Goal: Task Accomplishment & Management: Manage account settings

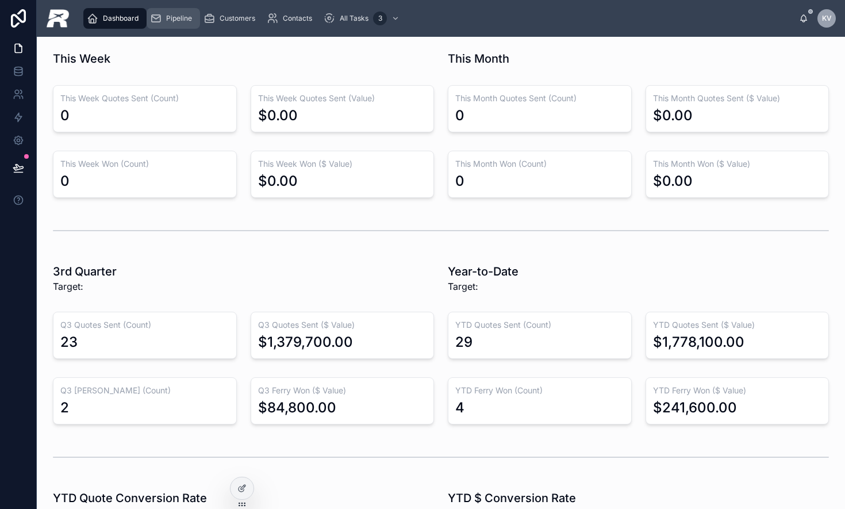
click at [175, 24] on div "Pipeline" at bounding box center [173, 18] width 47 height 18
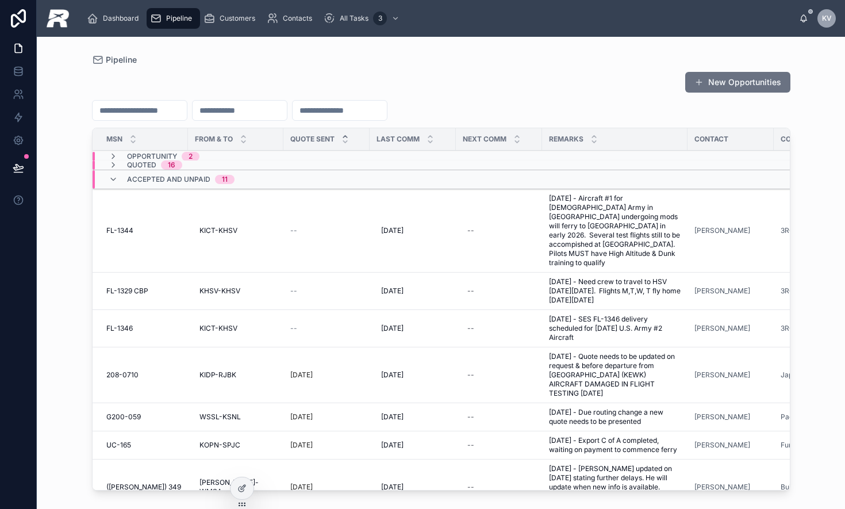
click at [169, 17] on span "Pipeline" at bounding box center [179, 18] width 26 height 9
click at [112, 162] on icon at bounding box center [113, 164] width 9 height 9
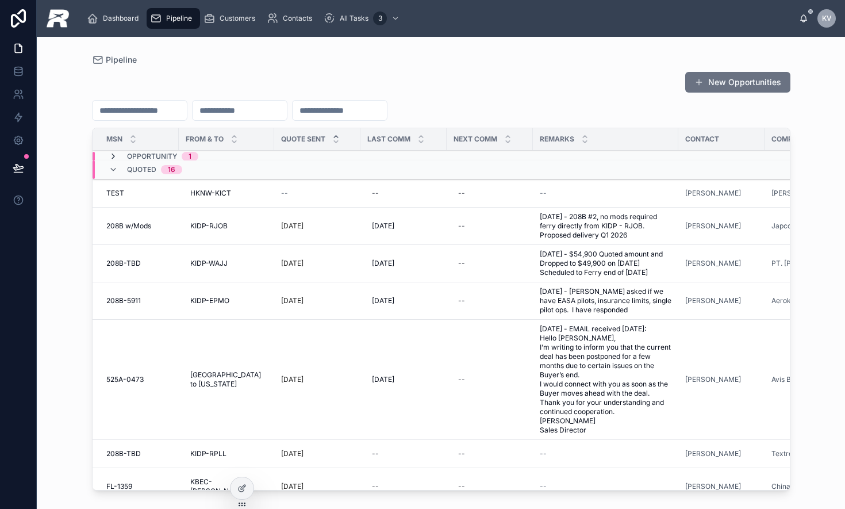
click at [109, 154] on icon at bounding box center [113, 156] width 9 height 9
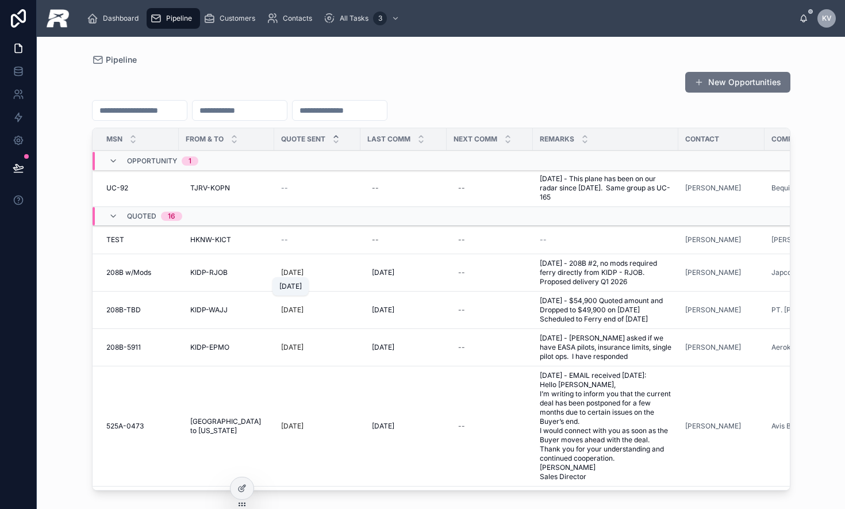
click at [290, 272] on p "[DATE]" at bounding box center [292, 272] width 22 height 9
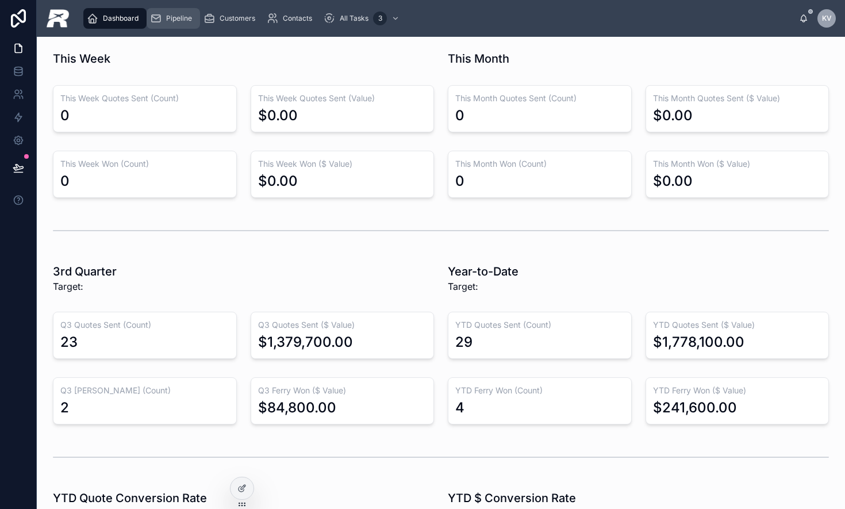
click at [171, 22] on span "Pipeline" at bounding box center [179, 18] width 26 height 9
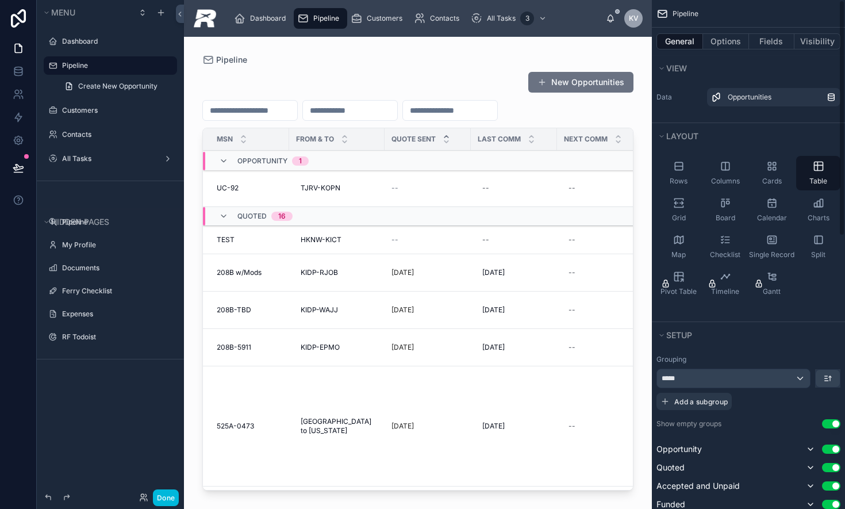
click at [381, 183] on div at bounding box center [418, 266] width 468 height 458
click at [689, 45] on button "Options" at bounding box center [726, 41] width 46 height 16
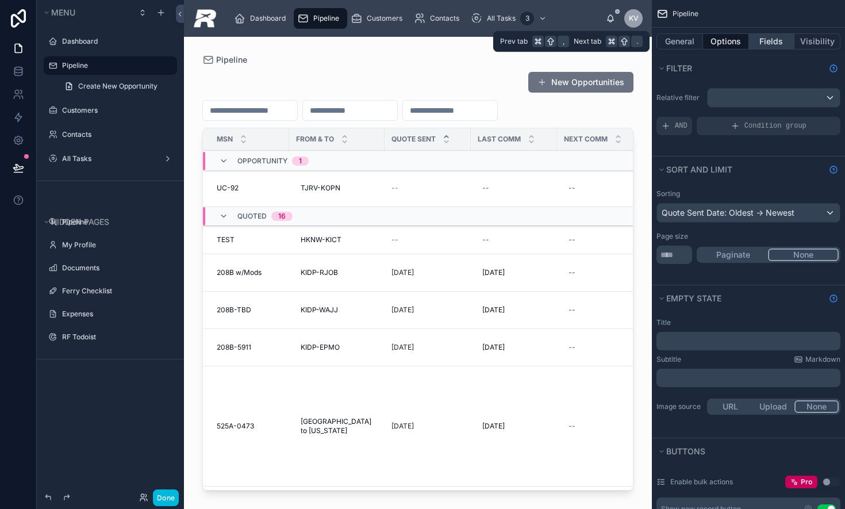
click at [689, 45] on button "Fields" at bounding box center [772, 41] width 46 height 16
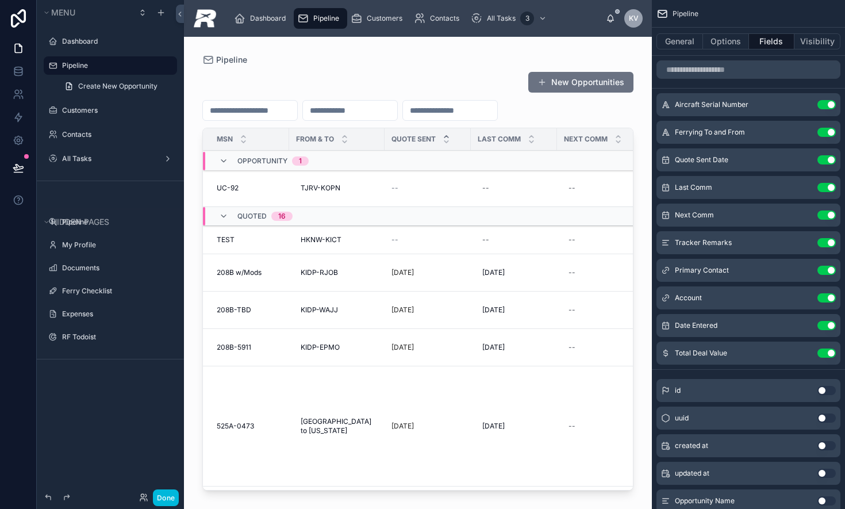
click at [0, 0] on icon "scrollable content" at bounding box center [0, 0] width 0 height 0
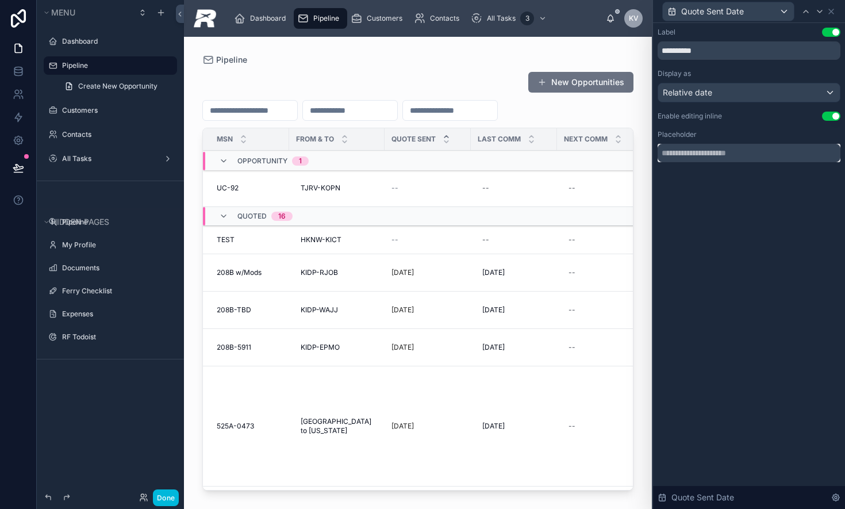
click at [689, 155] on input "text" at bounding box center [748, 153] width 183 height 18
click at [689, 95] on div "Relative date" at bounding box center [749, 92] width 182 height 18
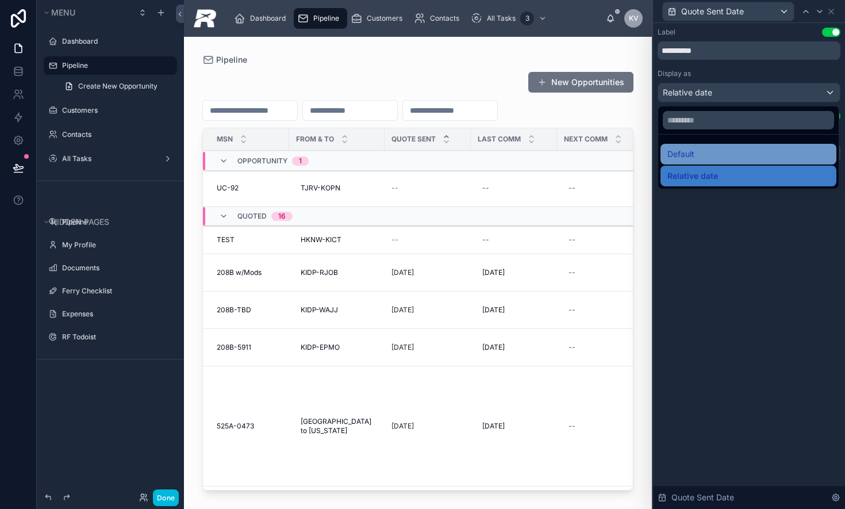
click at [689, 151] on div "Default" at bounding box center [748, 154] width 162 height 14
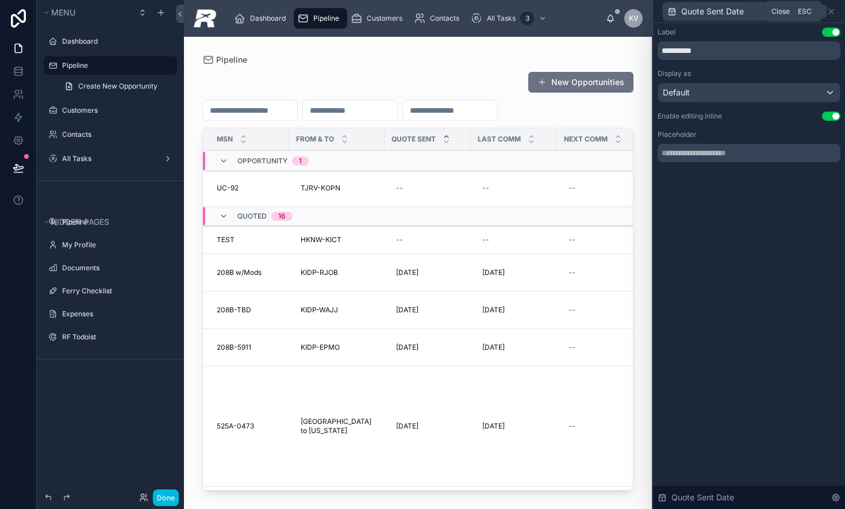
click at [689, 8] on icon at bounding box center [830, 11] width 9 height 9
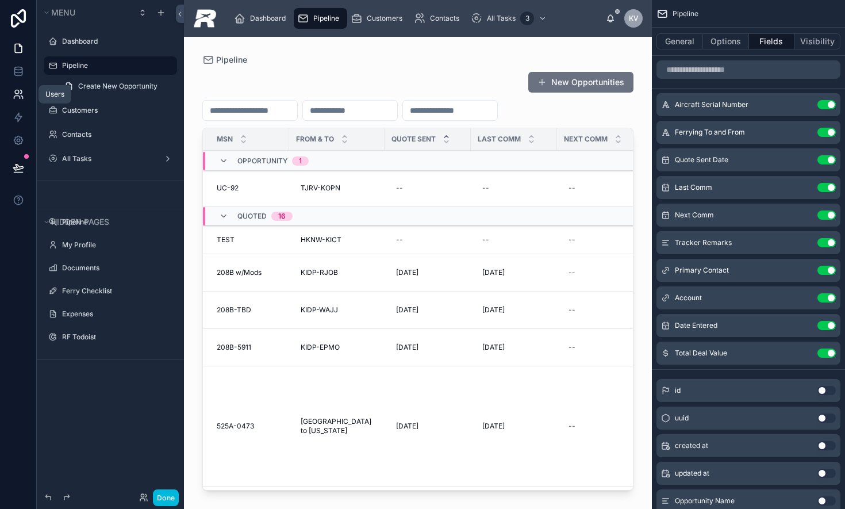
click at [22, 97] on icon at bounding box center [22, 97] width 2 height 3
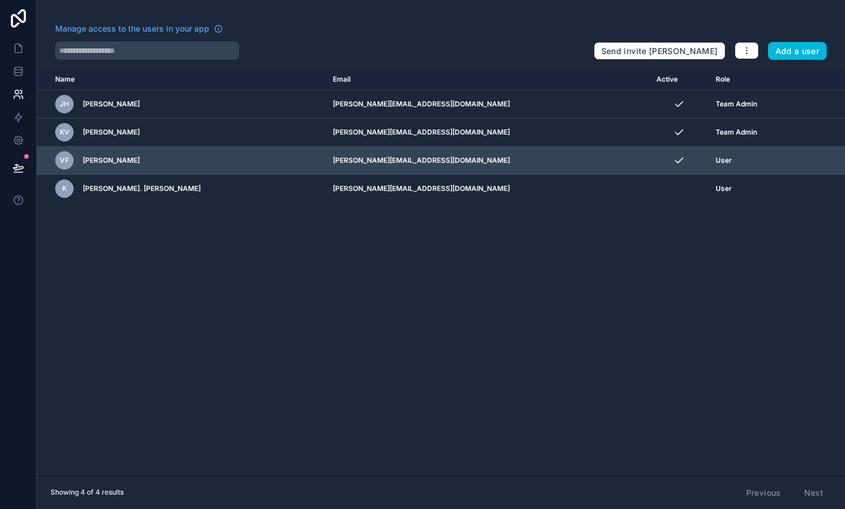
click at [0, 0] on icon "scrollable content" at bounding box center [0, 0] width 0 height 0
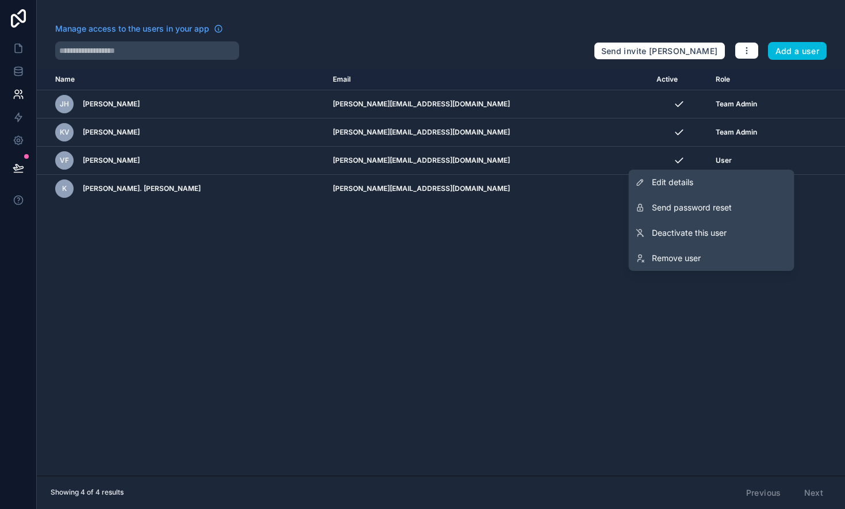
click at [371, 271] on div "Name Email Active Role [DOMAIN_NAME] [PERSON_NAME] Hildebrandt [EMAIL_ADDRESS][…" at bounding box center [441, 272] width 808 height 406
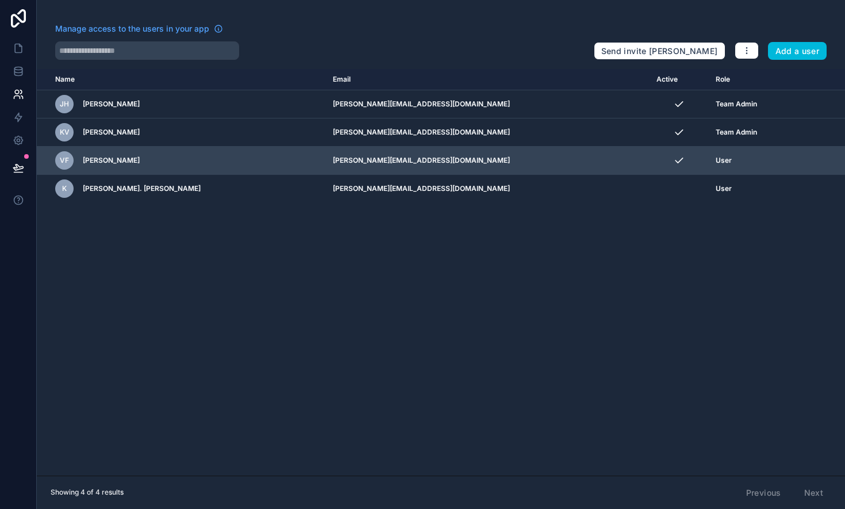
click at [0, 0] on icon "scrollable content" at bounding box center [0, 0] width 0 height 0
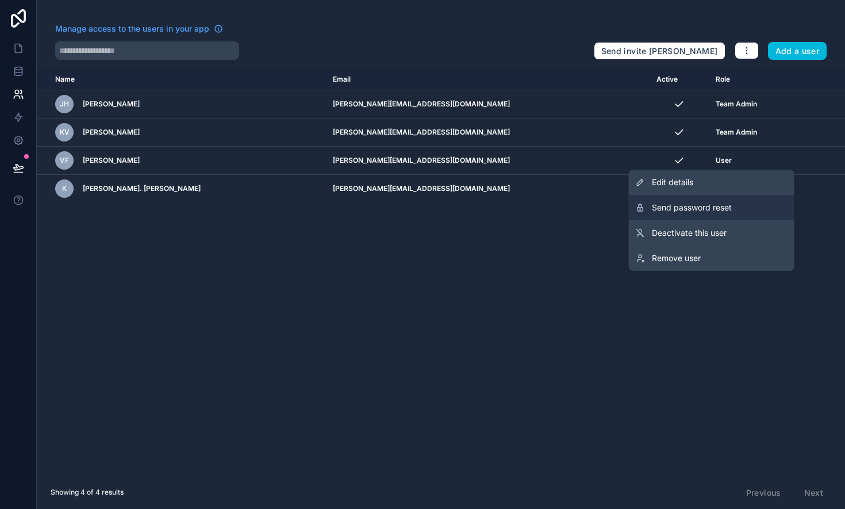
click at [689, 209] on span "Send password reset" at bounding box center [692, 207] width 80 height 11
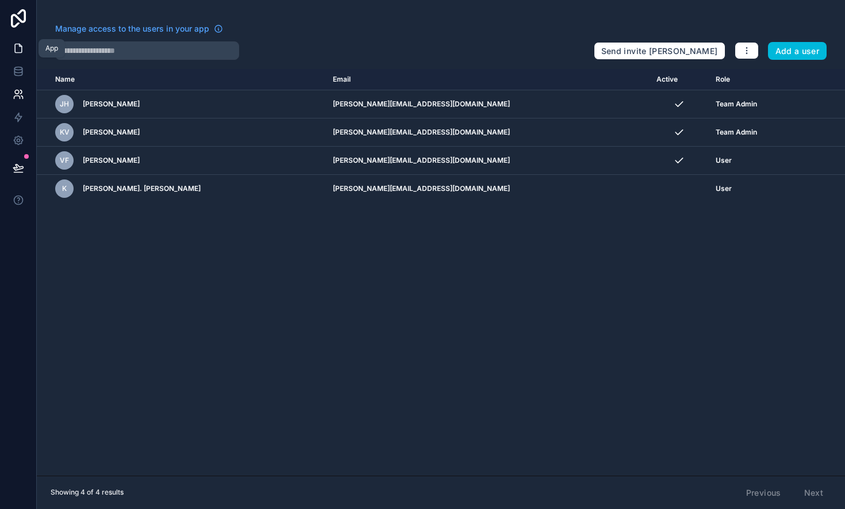
click at [23, 50] on icon at bounding box center [18, 48] width 11 height 11
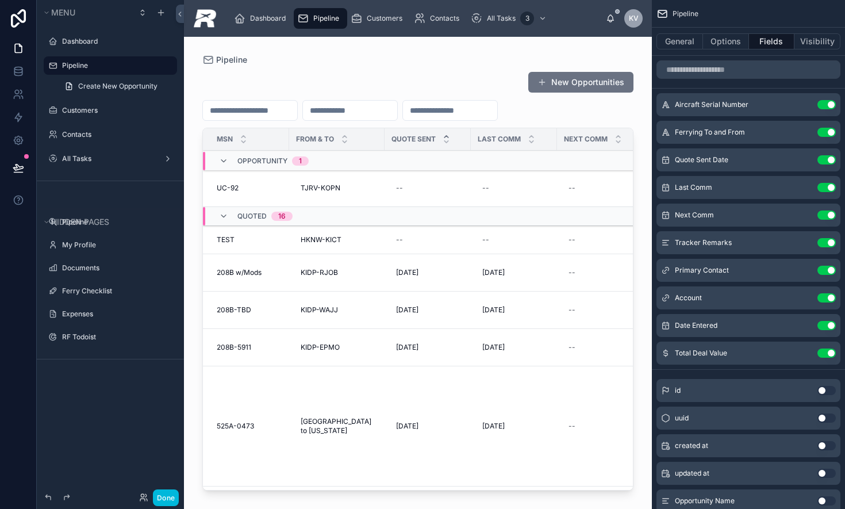
click at [0, 0] on icon "scrollable content" at bounding box center [0, 0] width 0 height 0
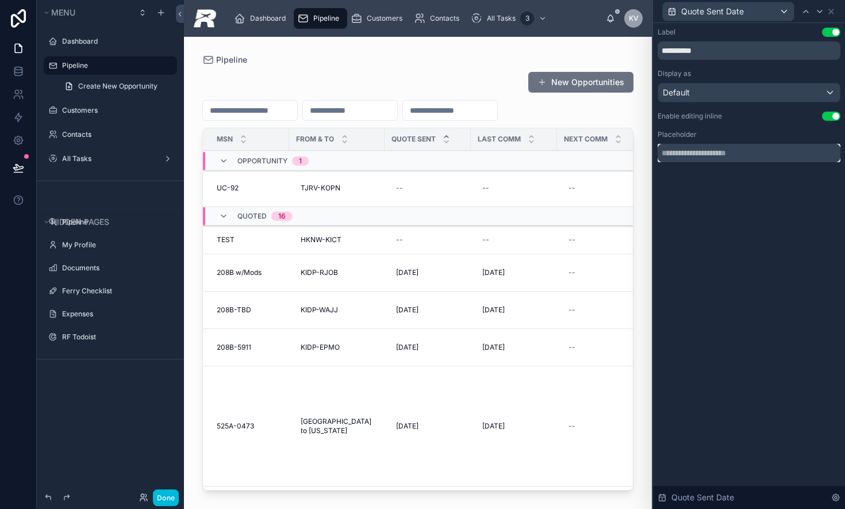
click at [689, 153] on input "text" at bounding box center [748, 153] width 183 height 18
drag, startPoint x: 812, startPoint y: 82, endPoint x: 805, endPoint y: 87, distance: 8.6
click at [689, 82] on div "Display as Default" at bounding box center [748, 85] width 183 height 33
click at [689, 91] on div "Default" at bounding box center [749, 92] width 182 height 18
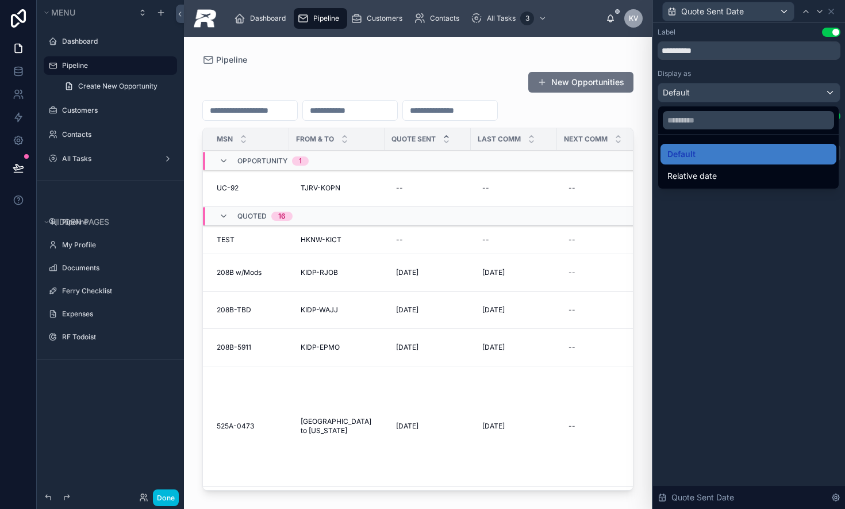
drag, startPoint x: 694, startPoint y: 174, endPoint x: 800, endPoint y: 60, distance: 155.3
click at [689, 174] on span "Relative date" at bounding box center [691, 176] width 49 height 14
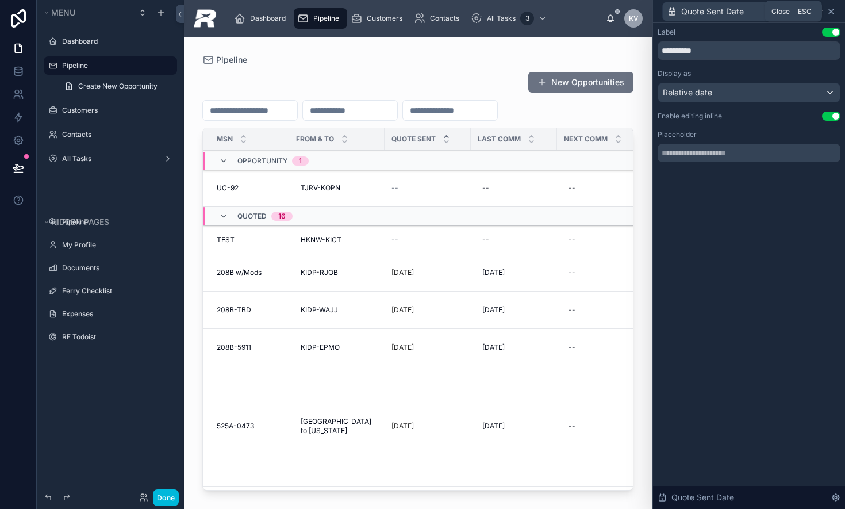
click at [689, 7] on icon at bounding box center [830, 11] width 9 height 9
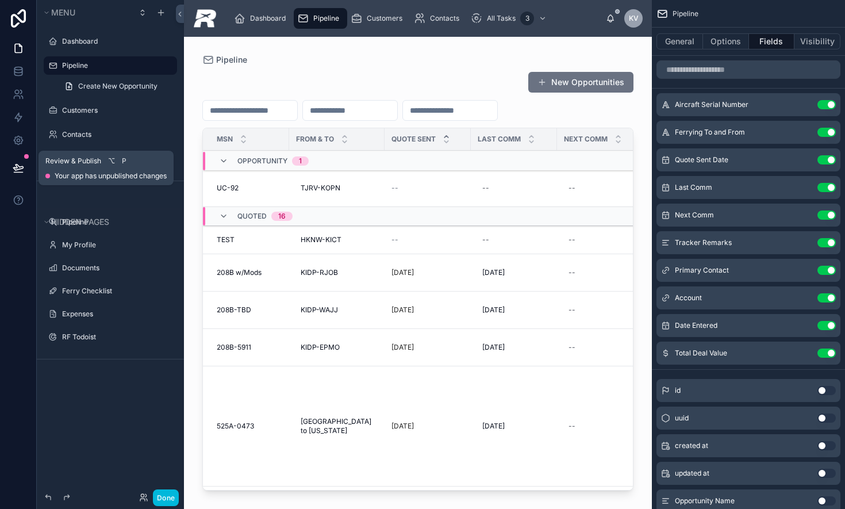
click at [20, 170] on icon at bounding box center [18, 167] width 11 height 11
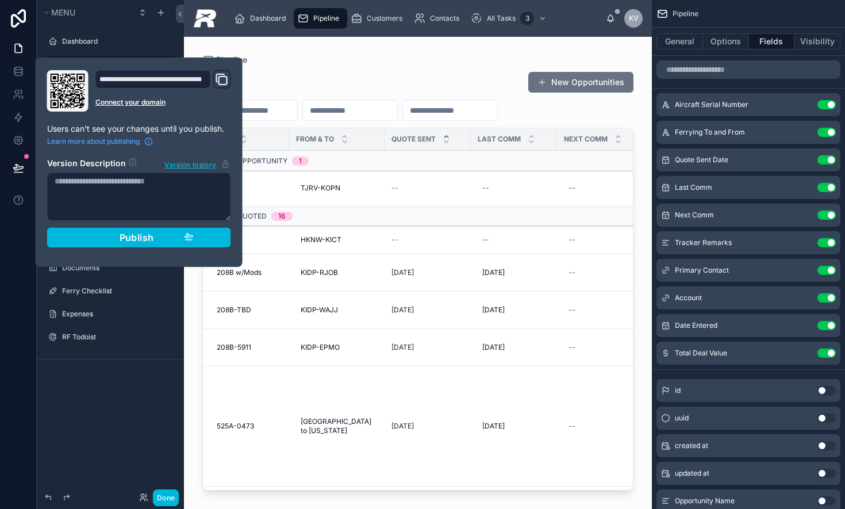
click at [88, 229] on button "Publish" at bounding box center [139, 238] width 184 height 20
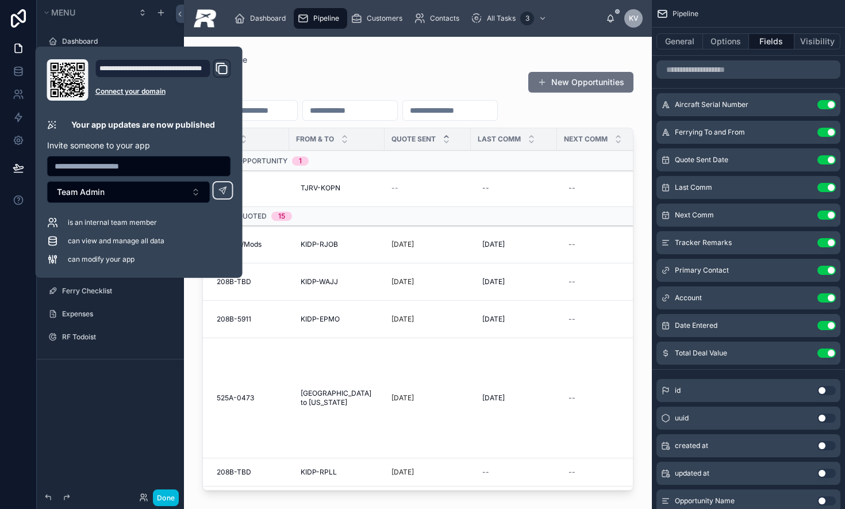
click at [365, 85] on div "New Opportunities" at bounding box center [417, 82] width 431 height 22
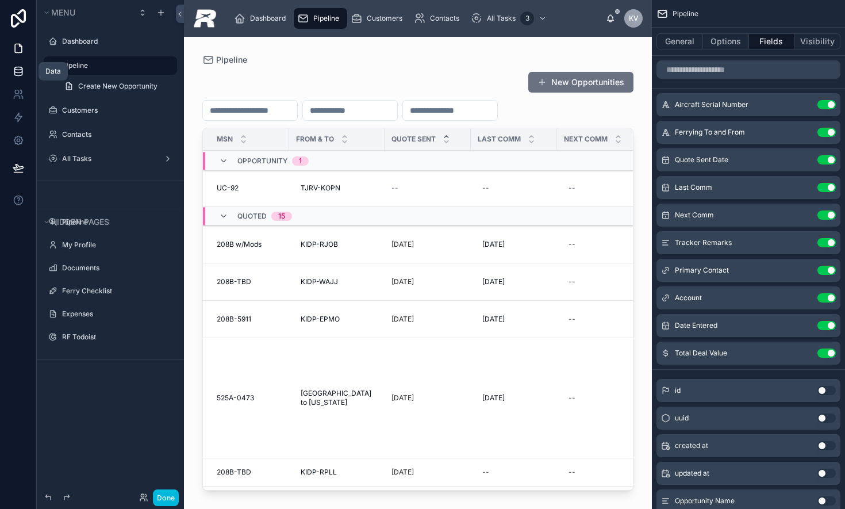
click at [14, 68] on icon at bounding box center [18, 71] width 11 height 11
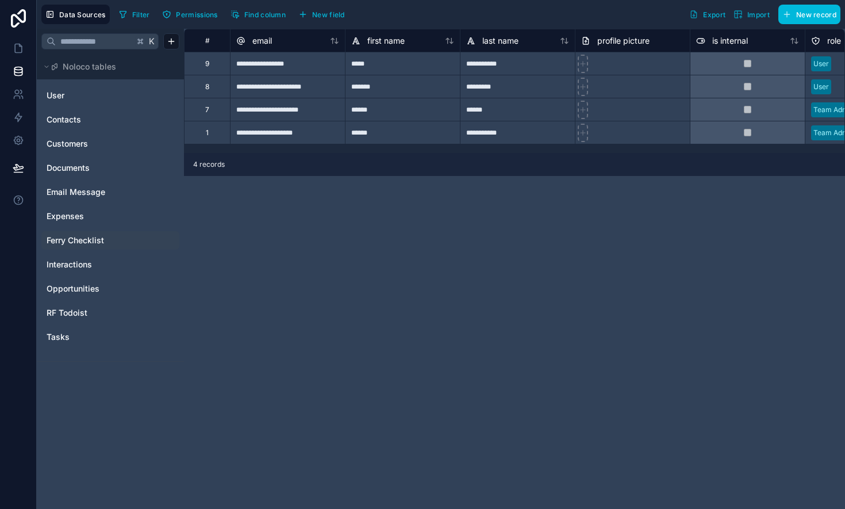
click at [74, 237] on span "Ferry Checklist" at bounding box center [75, 239] width 57 height 11
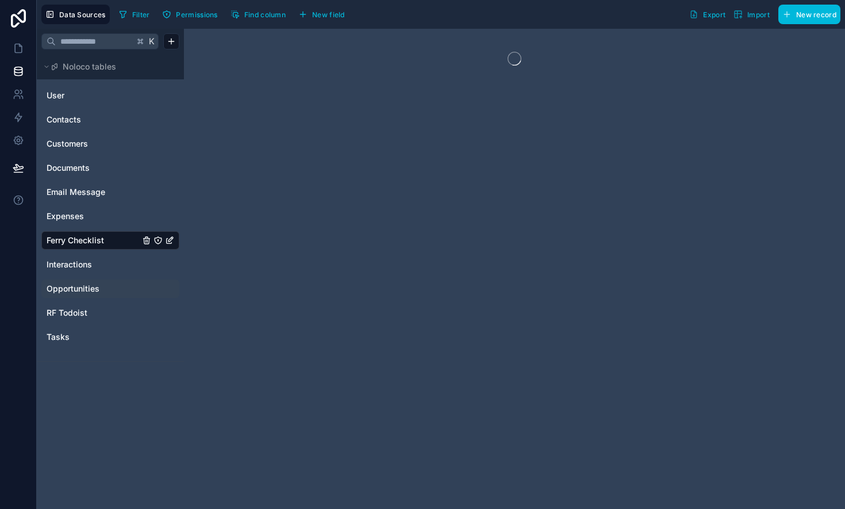
click at [68, 288] on span "Opportunities" at bounding box center [73, 288] width 53 height 11
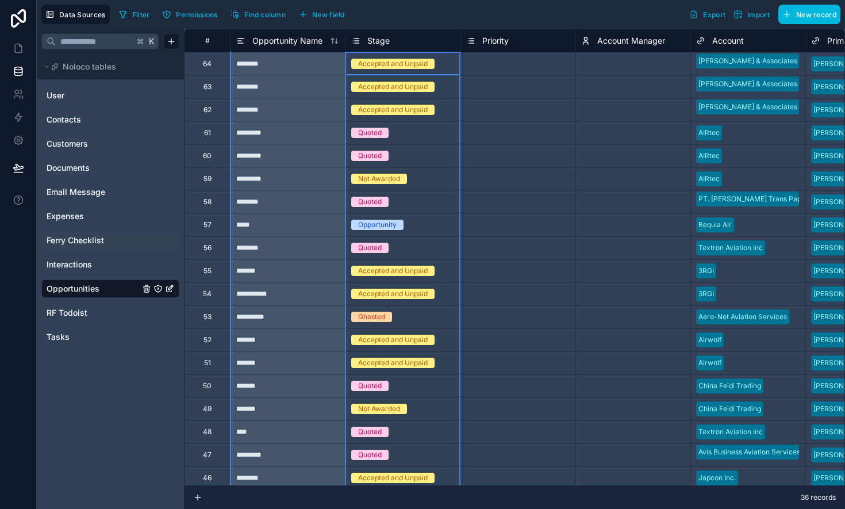
click at [386, 41] on span "Stage" at bounding box center [378, 40] width 22 height 11
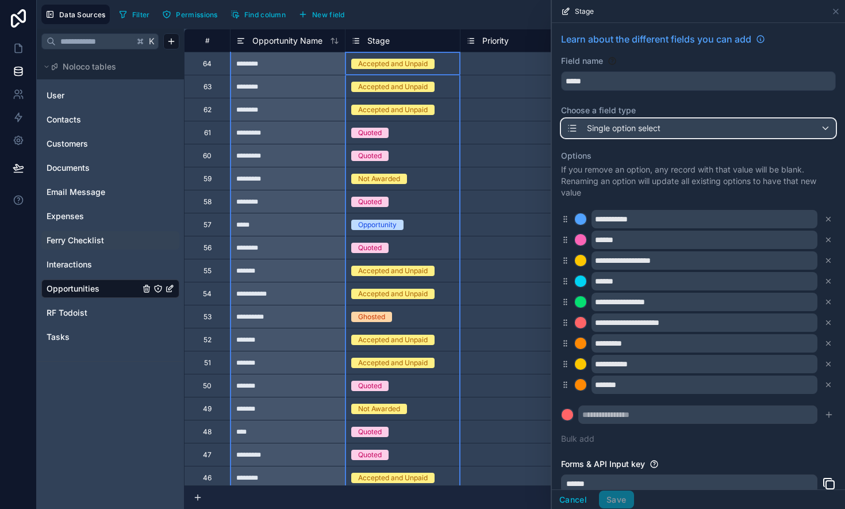
click at [656, 128] on span "Single option select" at bounding box center [624, 127] width 74 height 11
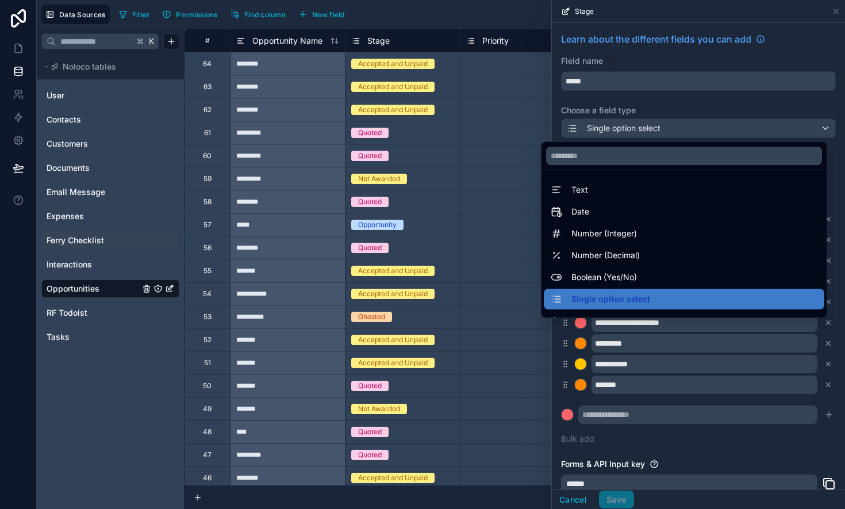
click at [689, 58] on div at bounding box center [698, 254] width 293 height 509
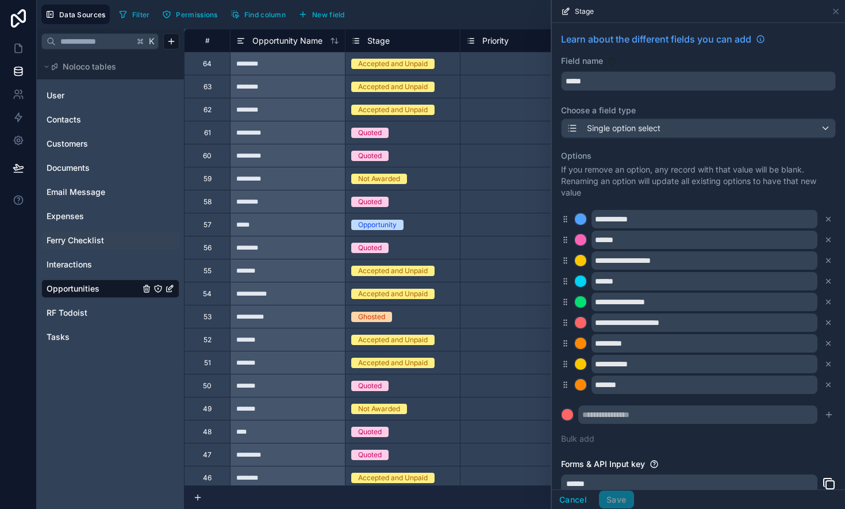
scroll to position [41, 0]
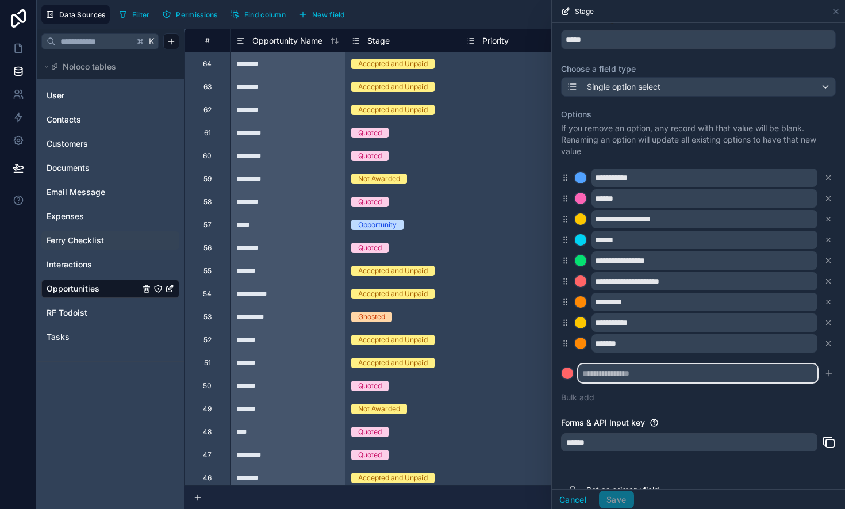
click at [615, 376] on input "text" at bounding box center [697, 373] width 239 height 18
type input "**********"
click at [689, 403] on div "**********" at bounding box center [698, 256] width 275 height 308
click at [689, 380] on input "**********" at bounding box center [697, 373] width 239 height 18
click at [572, 370] on div at bounding box center [566, 372] width 11 height 11
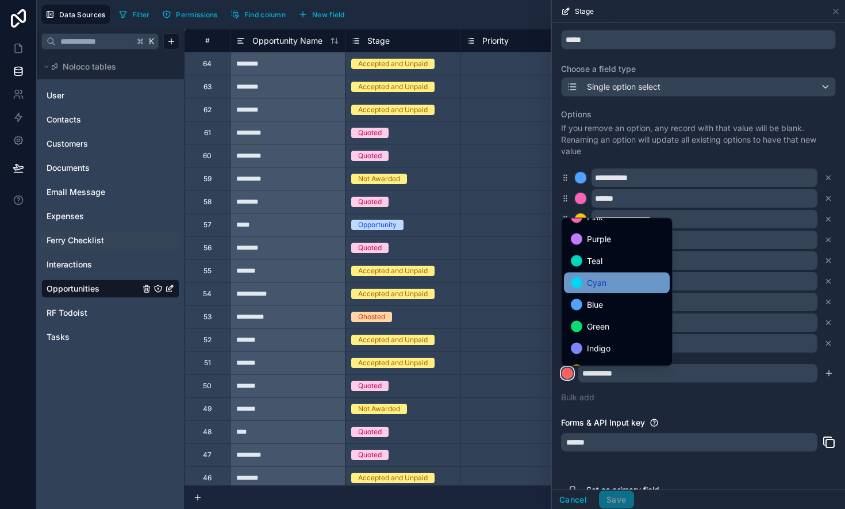
scroll to position [17, 0]
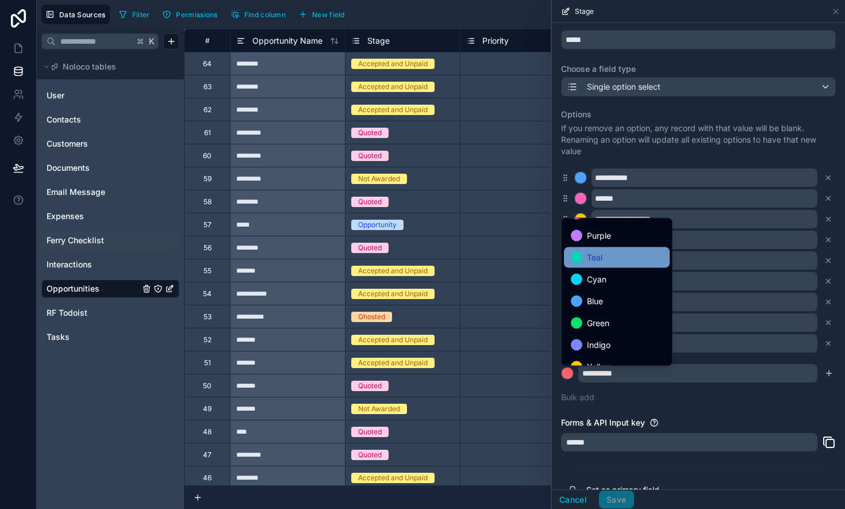
click at [598, 260] on span "Teal" at bounding box center [595, 258] width 16 height 14
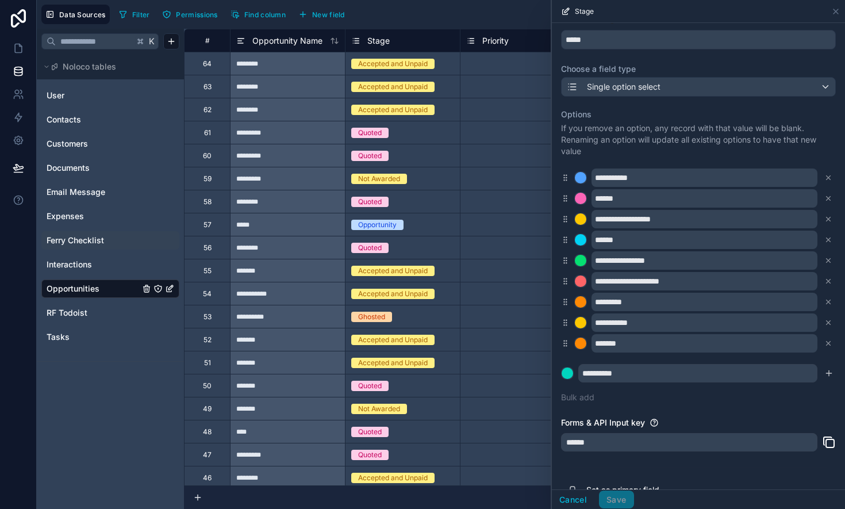
click at [689, 405] on div "**********" at bounding box center [698, 256] width 275 height 308
click at [657, 374] on input "**********" at bounding box center [697, 373] width 239 height 18
click at [666, 391] on div "**********" at bounding box center [698, 256] width 275 height 308
drag, startPoint x: 779, startPoint y: 424, endPoint x: 826, endPoint y: 393, distance: 56.1
click at [689, 419] on div "Forms & API Input key" at bounding box center [698, 422] width 275 height 11
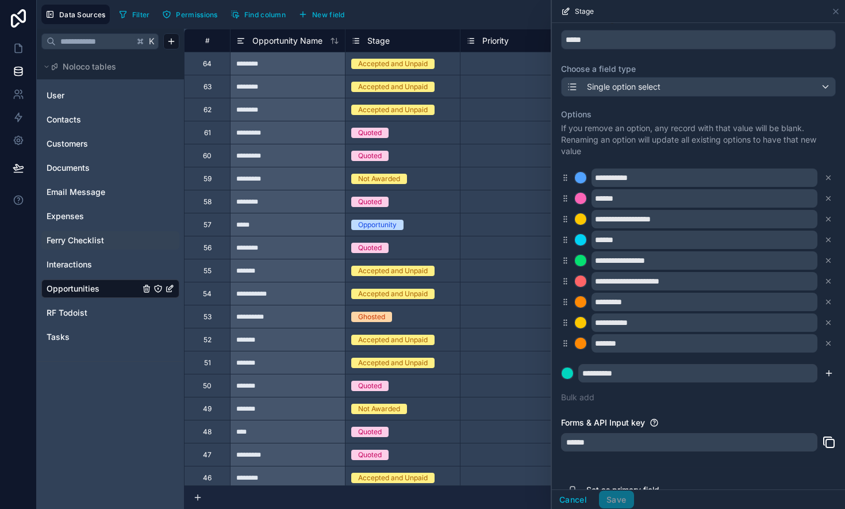
click at [689, 370] on icon "submit" at bounding box center [828, 372] width 9 height 9
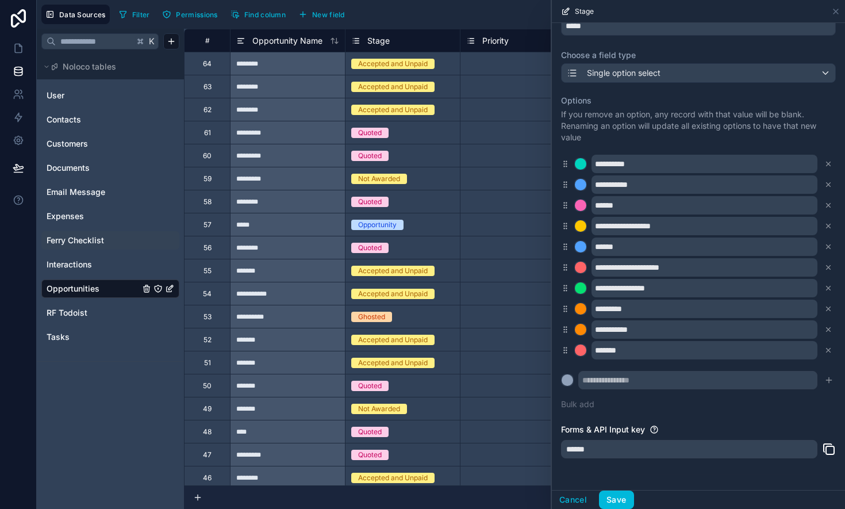
scroll to position [109, 0]
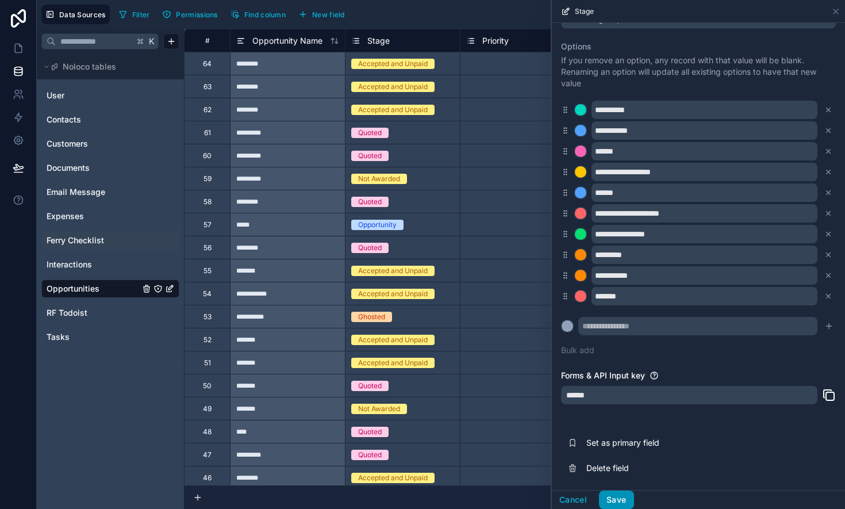
click at [622, 496] on button "Save" at bounding box center [616, 499] width 34 height 18
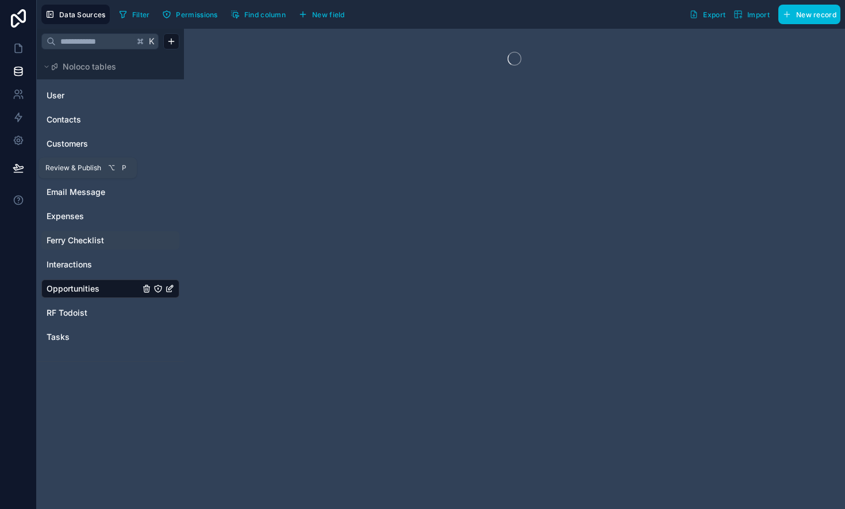
click at [18, 169] on icon at bounding box center [18, 167] width 10 height 6
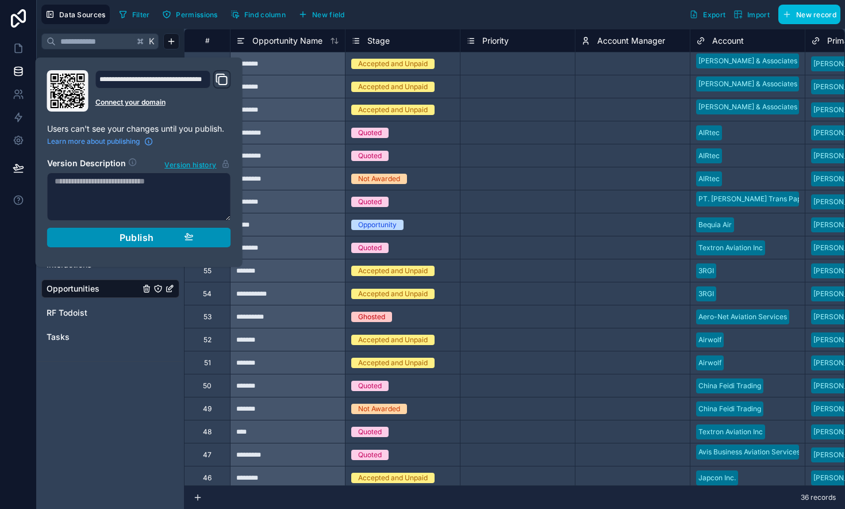
click at [109, 237] on div "Publish" at bounding box center [138, 237] width 109 height 11
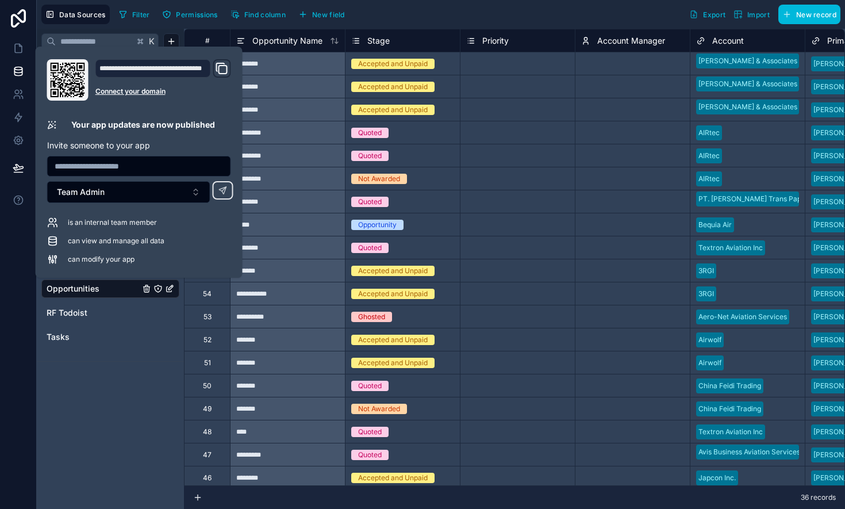
click at [402, 44] on div "Stage" at bounding box center [402, 41] width 103 height 14
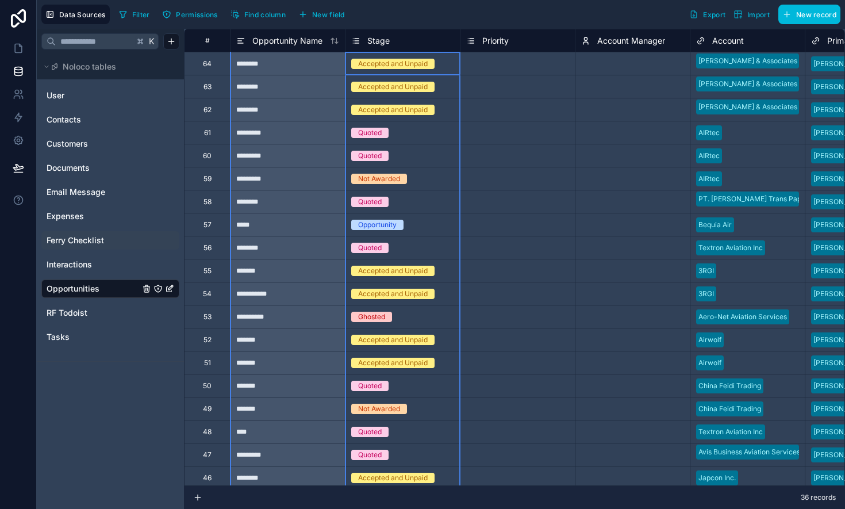
drag, startPoint x: 444, startPoint y: 41, endPoint x: 436, endPoint y: 41, distance: 7.5
click at [444, 41] on div "Stage" at bounding box center [402, 41] width 103 height 14
click at [380, 38] on span "Stage" at bounding box center [378, 40] width 22 height 11
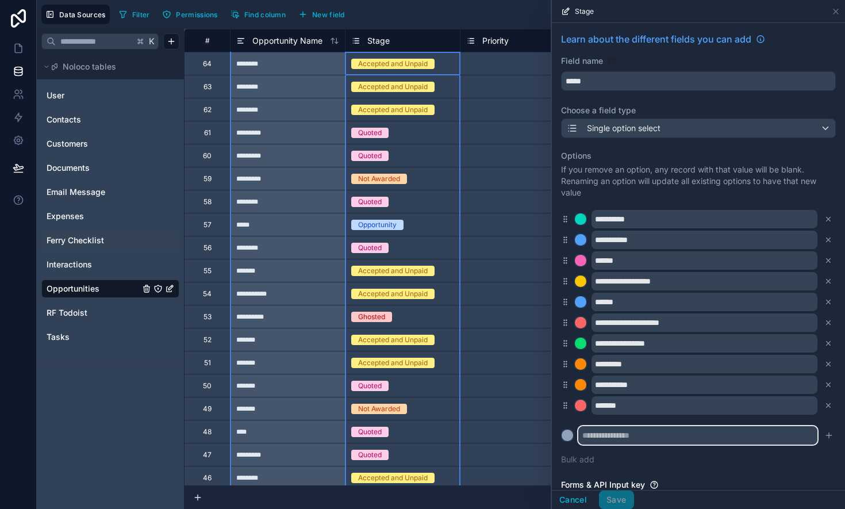
click at [609, 436] on input "text" at bounding box center [697, 435] width 239 height 18
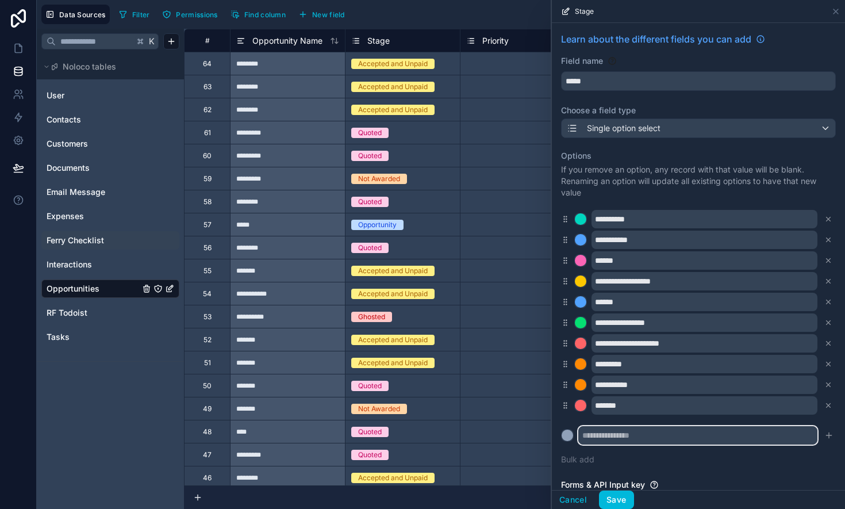
click at [597, 436] on input "text" at bounding box center [697, 435] width 239 height 18
type input "**********"
click at [569, 437] on div at bounding box center [566, 434] width 11 height 11
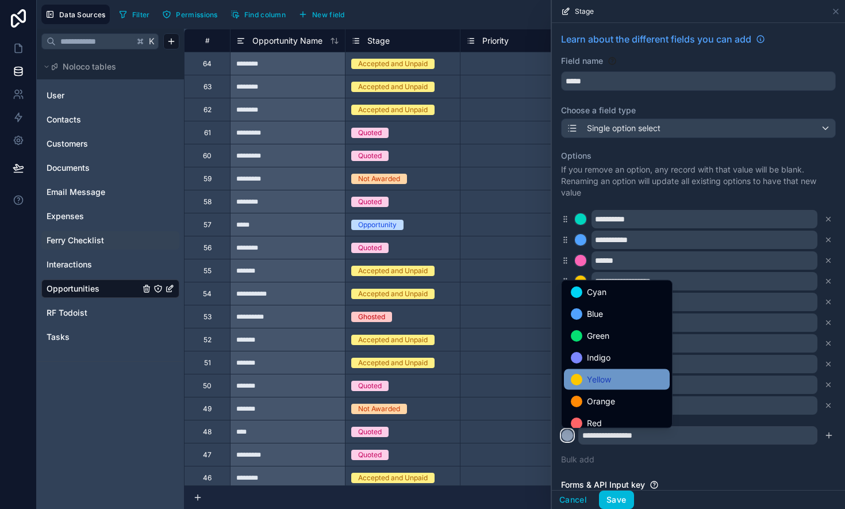
scroll to position [97, 0]
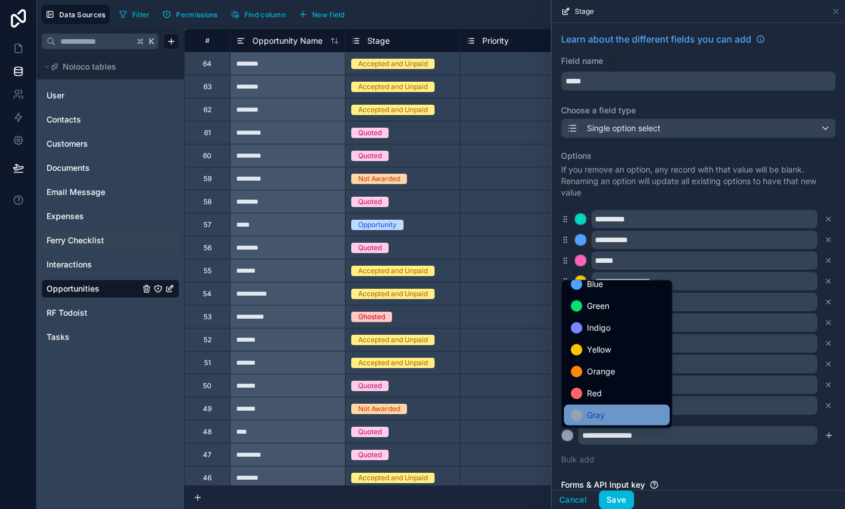
click at [592, 405] on div "Gray" at bounding box center [617, 415] width 106 height 21
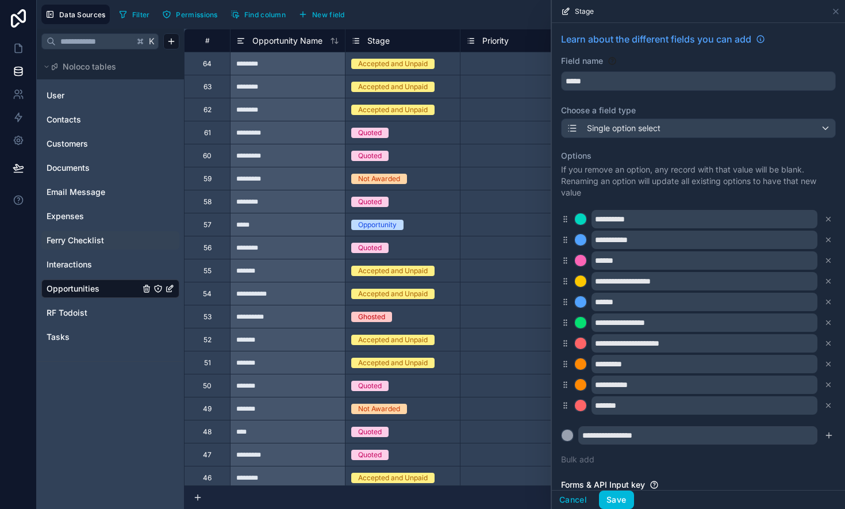
drag, startPoint x: 820, startPoint y: 434, endPoint x: 811, endPoint y: 434, distance: 8.6
click at [689, 434] on icon "submit" at bounding box center [828, 434] width 9 height 9
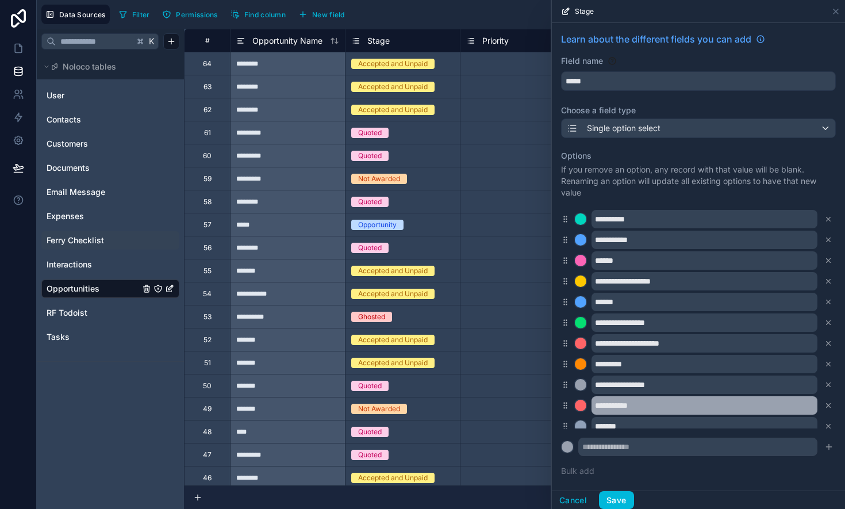
scroll to position [9, 0]
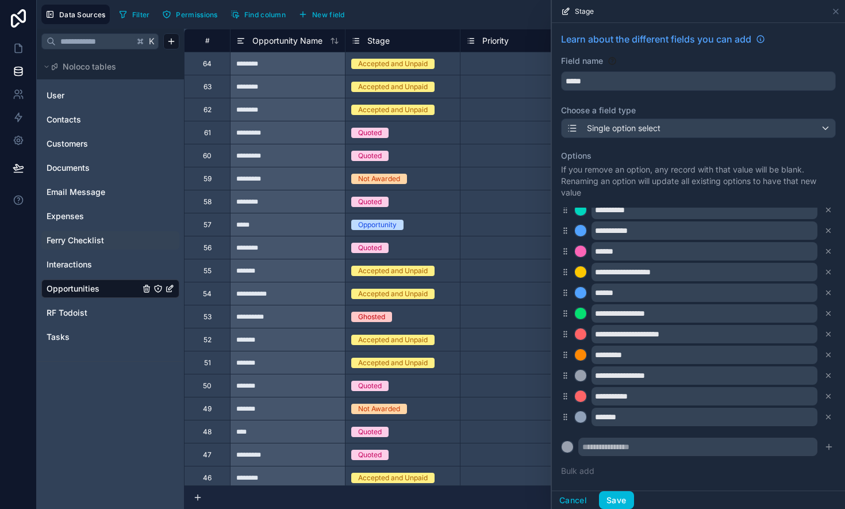
click at [578, 382] on div "**********" at bounding box center [698, 375] width 275 height 18
click at [579, 375] on div at bounding box center [580, 374] width 11 height 11
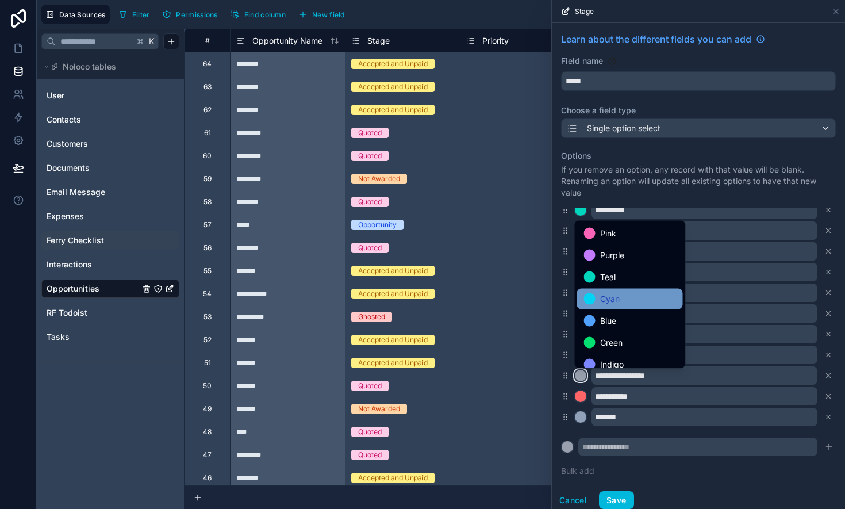
scroll to position [97, 0]
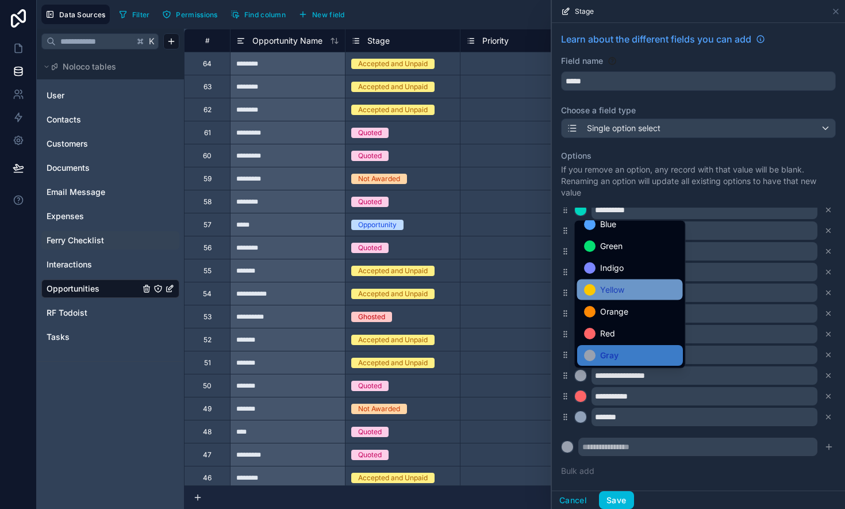
drag, startPoint x: 597, startPoint y: 318, endPoint x: 611, endPoint y: 294, distance: 28.3
click at [611, 294] on ul "Pink Purple Teal Cyan Blue Green Indigo Yellow Orange Red Gray" at bounding box center [630, 294] width 110 height 147
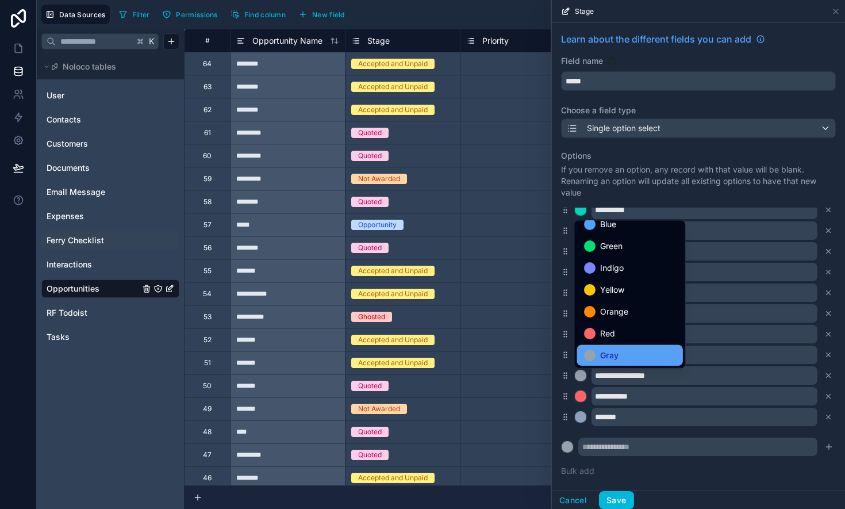
click at [612, 346] on div "Gray" at bounding box center [630, 355] width 106 height 21
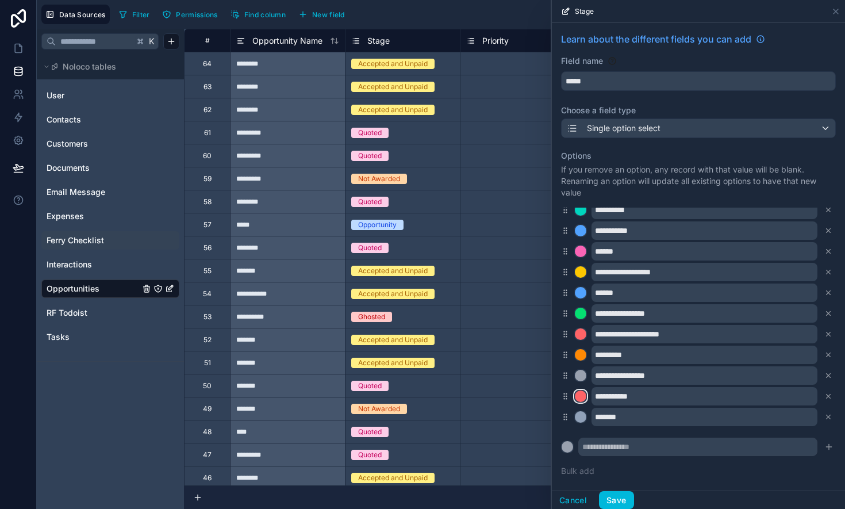
click at [586, 392] on button at bounding box center [580, 396] width 13 height 13
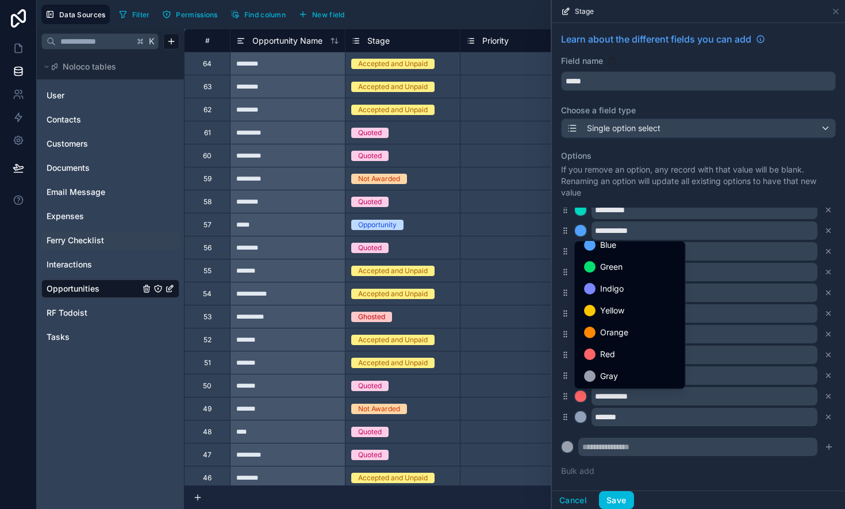
drag, startPoint x: 608, startPoint y: 367, endPoint x: 610, endPoint y: 386, distance: 18.5
click at [607, 367] on div "Gray" at bounding box center [630, 375] width 106 height 21
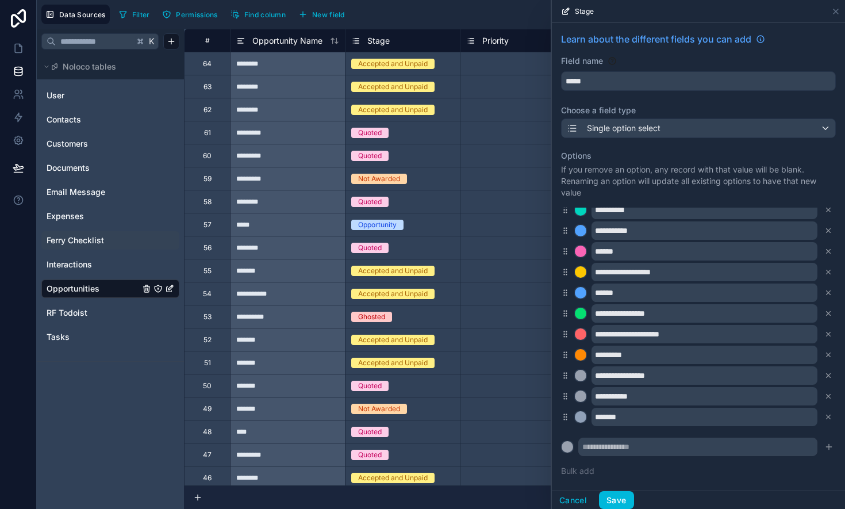
click at [619, 494] on button "Save" at bounding box center [616, 500] width 34 height 18
click at [13, 173] on icon at bounding box center [18, 167] width 11 height 11
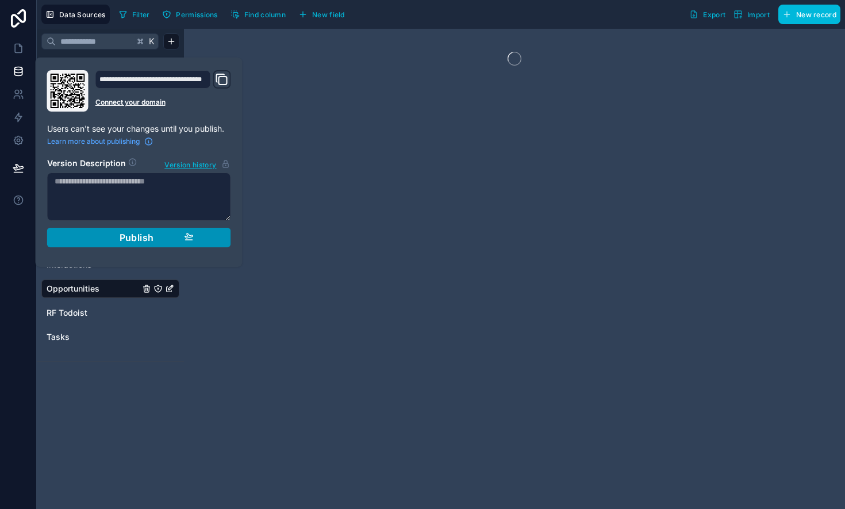
click at [109, 234] on div "Publish" at bounding box center [138, 237] width 109 height 11
